Goal: Information Seeking & Learning: Learn about a topic

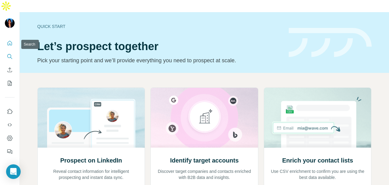
click at [11, 51] on button "Search" at bounding box center [10, 56] width 10 height 11
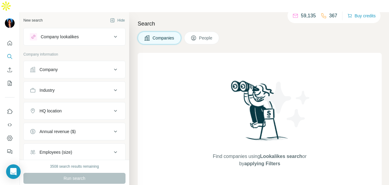
click at [40, 67] on div "Company" at bounding box center [49, 70] width 18 height 6
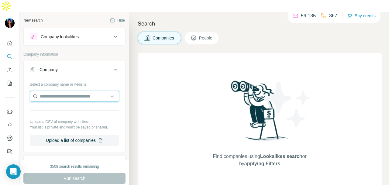
paste input "**********"
click at [91, 91] on input "**********" at bounding box center [74, 96] width 89 height 11
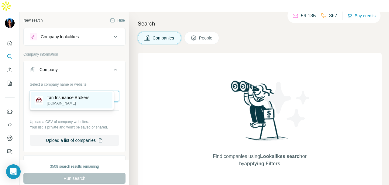
type input "**********"
click at [99, 100] on div "Tan Insurance Brokers [DOMAIN_NAME]" at bounding box center [72, 100] width 82 height 16
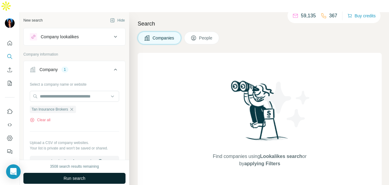
click at [82, 176] on span "Run search" at bounding box center [75, 179] width 22 height 6
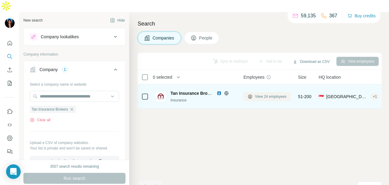
click at [265, 94] on span "View 24 employees" at bounding box center [271, 96] width 32 height 5
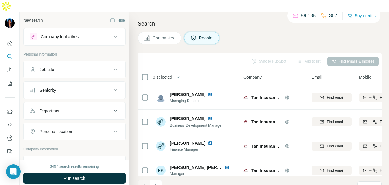
scroll to position [153, 0]
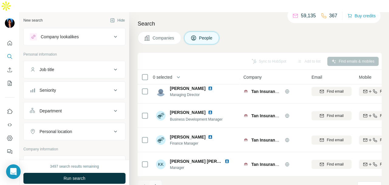
click at [157, 183] on icon "Navigate to next page" at bounding box center [156, 186] width 6 height 6
click at [155, 183] on icon "Navigate to next page" at bounding box center [156, 186] width 6 height 6
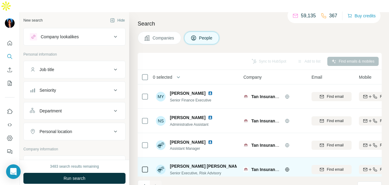
scroll to position [7, 0]
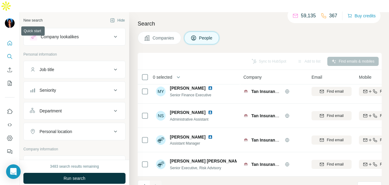
click at [9, 40] on icon "Quick start" at bounding box center [10, 43] width 6 height 6
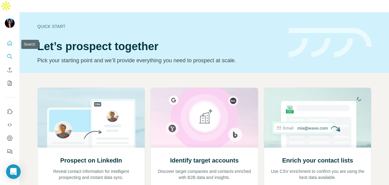
click at [9, 54] on icon "Search" at bounding box center [9, 56] width 4 height 4
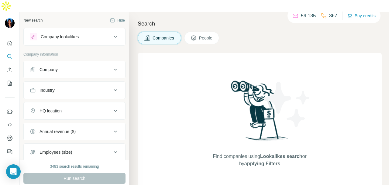
drag, startPoint x: 61, startPoint y: 54, endPoint x: 58, endPoint y: 59, distance: 5.9
click at [61, 67] on div "Company" at bounding box center [71, 70] width 82 height 6
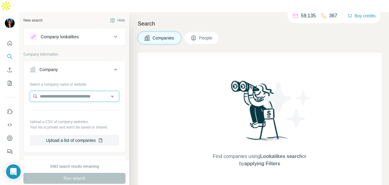
click at [50, 91] on input "text" at bounding box center [74, 96] width 89 height 11
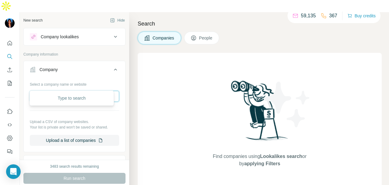
paste input "**********"
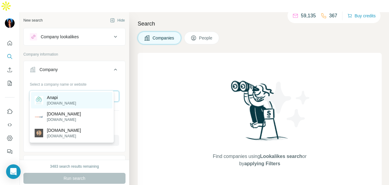
type input "**********"
click at [91, 99] on div "Anapi [DOMAIN_NAME]" at bounding box center [72, 100] width 82 height 16
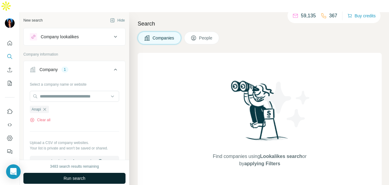
click at [93, 173] on button "Run search" at bounding box center [74, 178] width 102 height 11
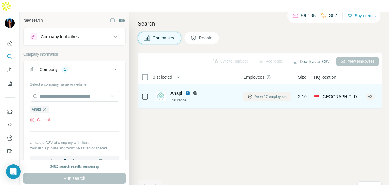
click at [254, 92] on button "View 12 employees" at bounding box center [267, 96] width 47 height 9
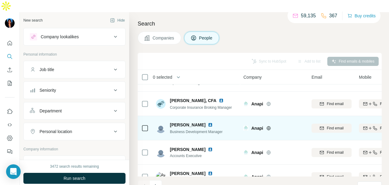
scroll to position [153, 0]
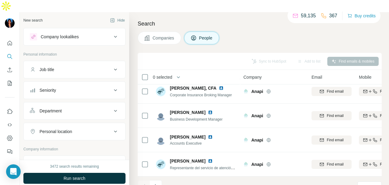
drag, startPoint x: 155, startPoint y: 179, endPoint x: 157, endPoint y: 176, distance: 3.5
click at [155, 180] on button "Navigate to next page" at bounding box center [156, 186] width 12 height 12
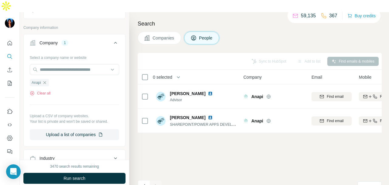
scroll to position [247, 0]
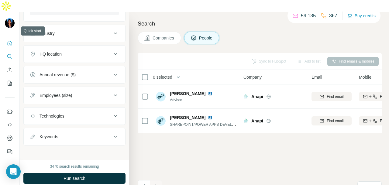
click at [9, 41] on icon "Quick start" at bounding box center [10, 43] width 5 height 5
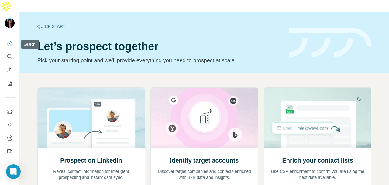
click at [9, 38] on nav at bounding box center [10, 63] width 10 height 51
click at [4, 41] on div at bounding box center [9, 95] width 19 height 123
click at [11, 57] on icon "Search" at bounding box center [11, 58] width 2 height 2
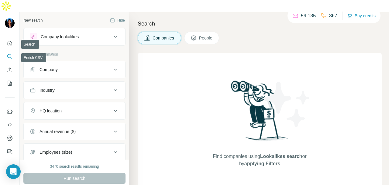
click at [12, 54] on icon "Search" at bounding box center [10, 57] width 6 height 6
click at [44, 67] on div "Company" at bounding box center [49, 70] width 18 height 6
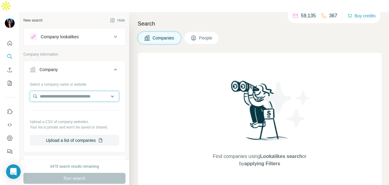
drag, startPoint x: 50, startPoint y: 80, endPoint x: 52, endPoint y: 84, distance: 4.4
click at [50, 91] on input "text" at bounding box center [74, 96] width 89 height 11
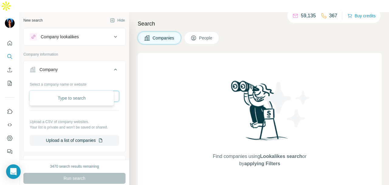
paste input "**********"
type input "**********"
click at [71, 103] on p "[DOMAIN_NAME]" at bounding box center [62, 103] width 30 height 5
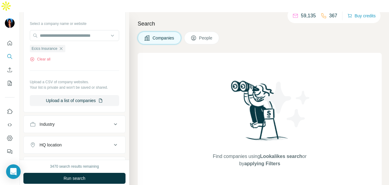
click at [201, 32] on button "People" at bounding box center [201, 38] width 35 height 13
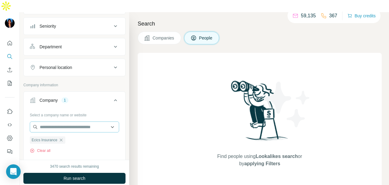
scroll to position [34, 0]
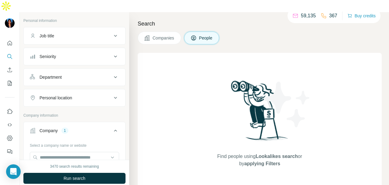
click at [75, 74] on div "Department" at bounding box center [71, 77] width 82 height 6
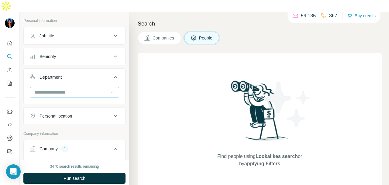
click at [73, 89] on input at bounding box center [71, 92] width 75 height 7
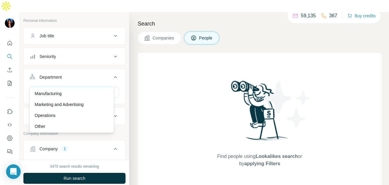
scroll to position [152, 0]
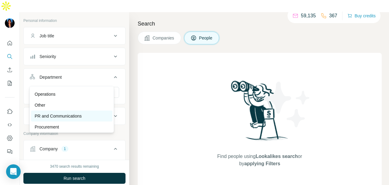
click at [63, 115] on p "PR and Communications" at bounding box center [58, 116] width 47 height 6
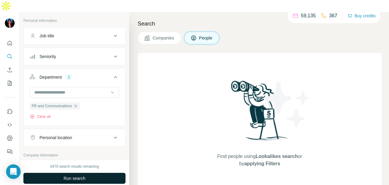
click at [75, 176] on span "Run search" at bounding box center [75, 179] width 22 height 6
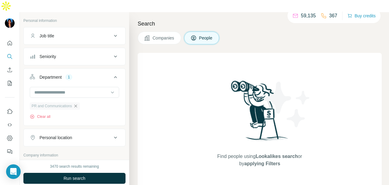
click at [76, 104] on icon "button" at bounding box center [75, 106] width 5 height 5
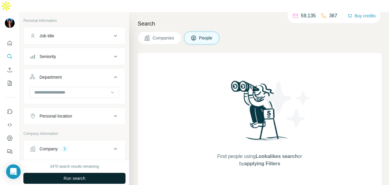
click at [91, 173] on button "Run search" at bounding box center [74, 178] width 102 height 11
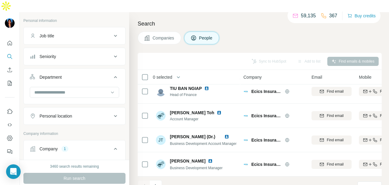
scroll to position [153, 0]
click at [157, 183] on icon "Navigate to next page" at bounding box center [156, 186] width 6 height 6
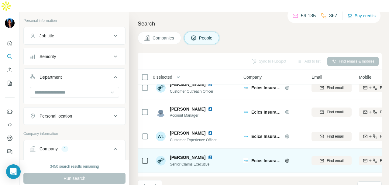
scroll to position [0, 0]
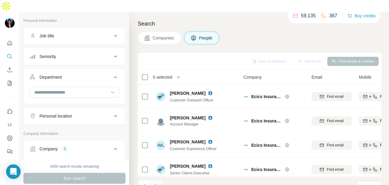
click at [158, 183] on icon "Navigate to next page" at bounding box center [156, 186] width 6 height 6
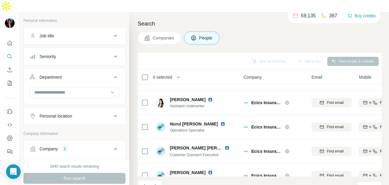
scroll to position [153, 0]
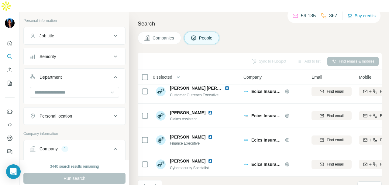
click at [162, 180] on div "21 - 30 of 30 results" at bounding box center [173, 186] width 71 height 13
click at [157, 183] on icon "Navigate to next page" at bounding box center [156, 186] width 6 height 6
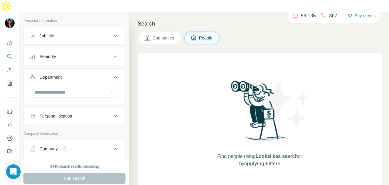
click at [15, 34] on div at bounding box center [9, 95] width 19 height 123
click at [7, 40] on icon "Quick start" at bounding box center [10, 43] width 6 height 6
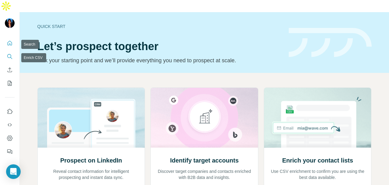
click at [8, 54] on icon "Search" at bounding box center [10, 57] width 6 height 6
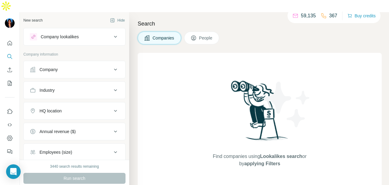
click at [56, 67] on div "Company" at bounding box center [49, 70] width 18 height 6
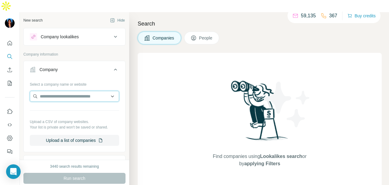
click at [61, 91] on input "text" at bounding box center [74, 96] width 89 height 11
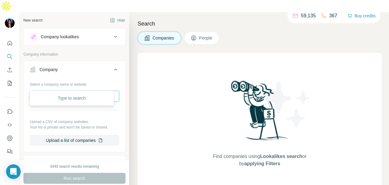
paste input "**********"
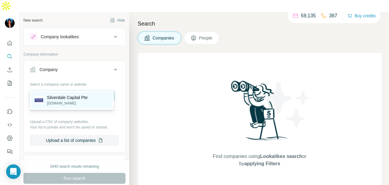
type input "**********"
click at [85, 101] on p "[DOMAIN_NAME]" at bounding box center [67, 103] width 41 height 5
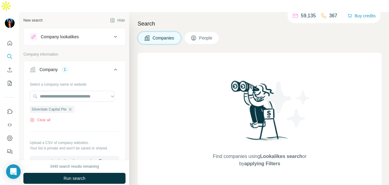
scroll to position [0, 0]
click at [92, 173] on button "Run search" at bounding box center [74, 178] width 102 height 11
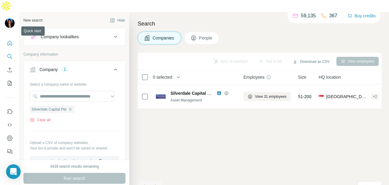
click at [11, 40] on icon "Quick start" at bounding box center [10, 43] width 6 height 6
